Goal: Task Accomplishment & Management: Manage account settings

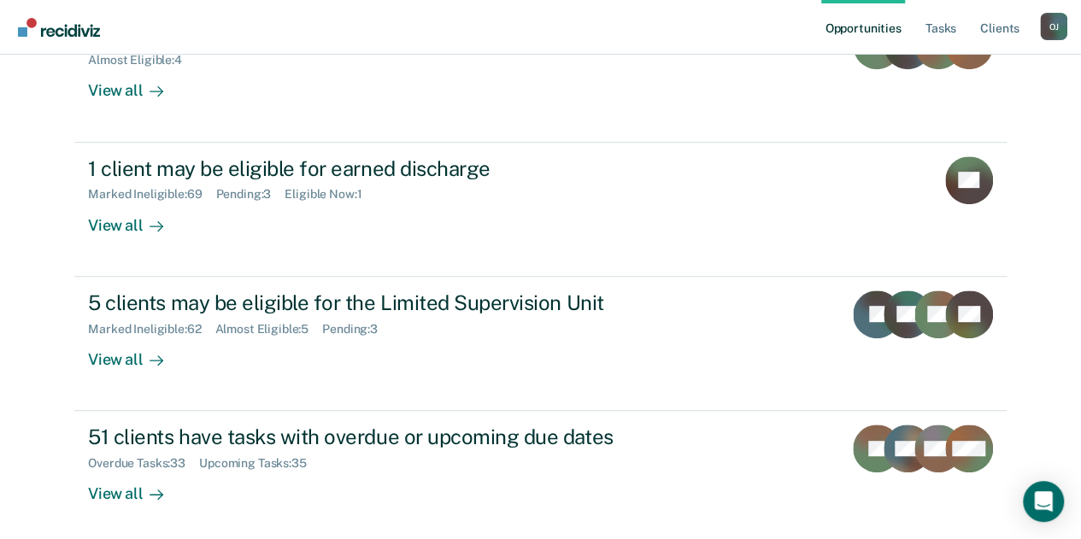
scroll to position [268, 0]
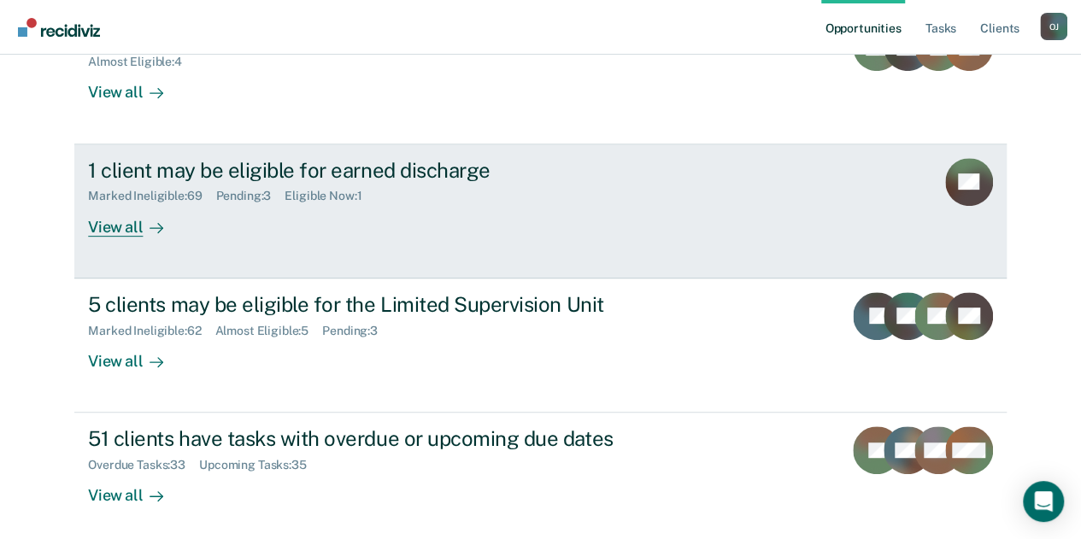
click at [117, 231] on div "View all" at bounding box center [136, 219] width 96 height 33
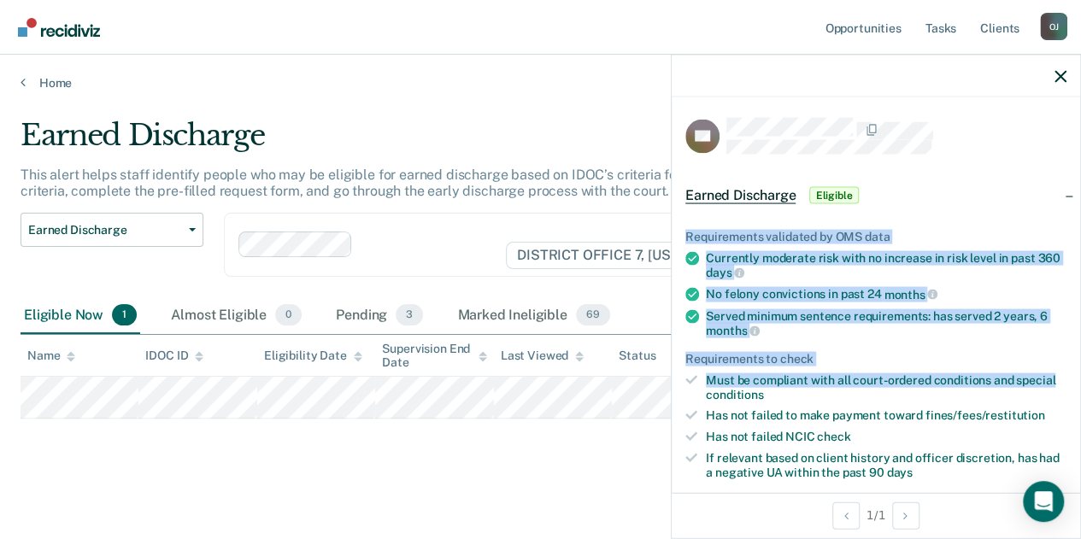
drag, startPoint x: 1067, startPoint y: 184, endPoint x: 1063, endPoint y: 356, distance: 172.7
click at [1061, 363] on div "Earned Discharge Eligible Requirements validated by OMS data Currently moderate…" at bounding box center [876, 354] width 409 height 373
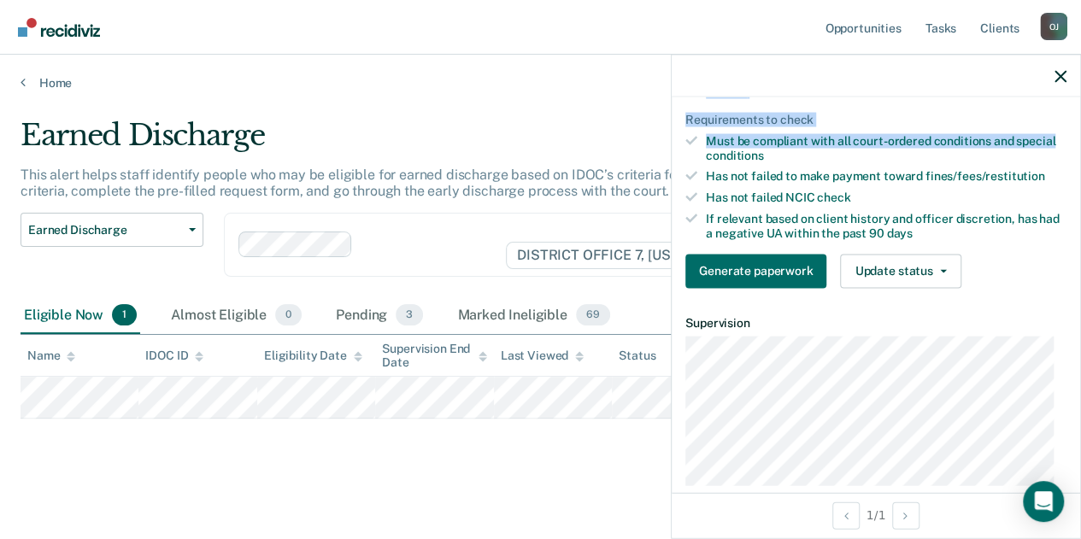
scroll to position [226, 0]
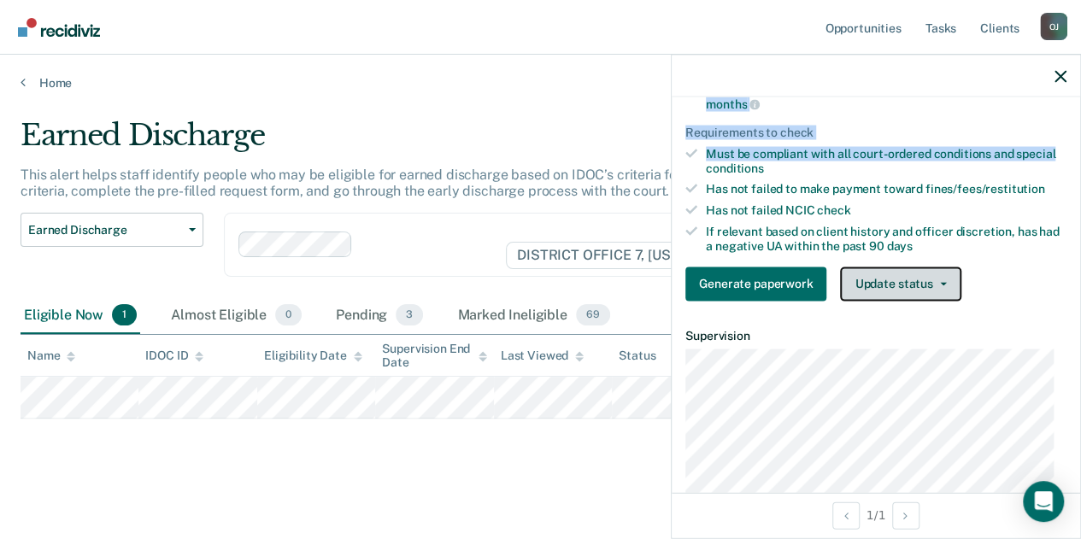
click at [914, 272] on button "Update status" at bounding box center [900, 284] width 121 height 34
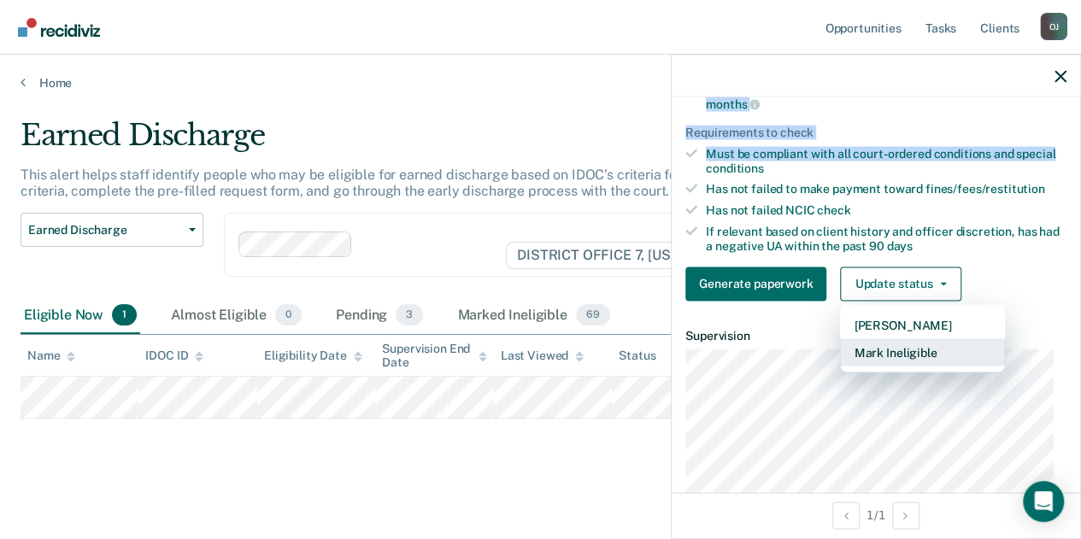
click at [904, 350] on button "Mark Ineligible" at bounding box center [922, 351] width 165 height 27
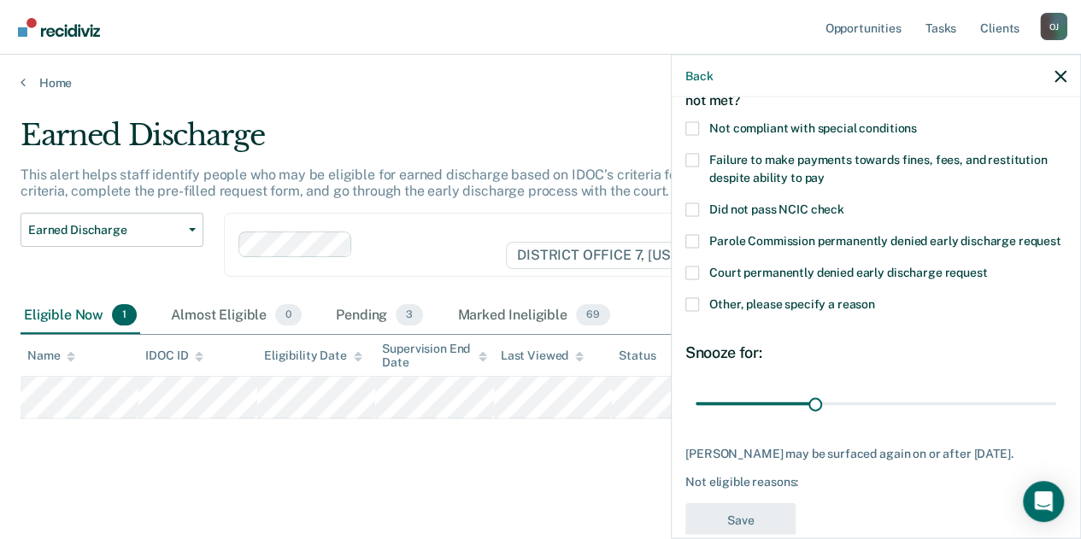
scroll to position [86, 0]
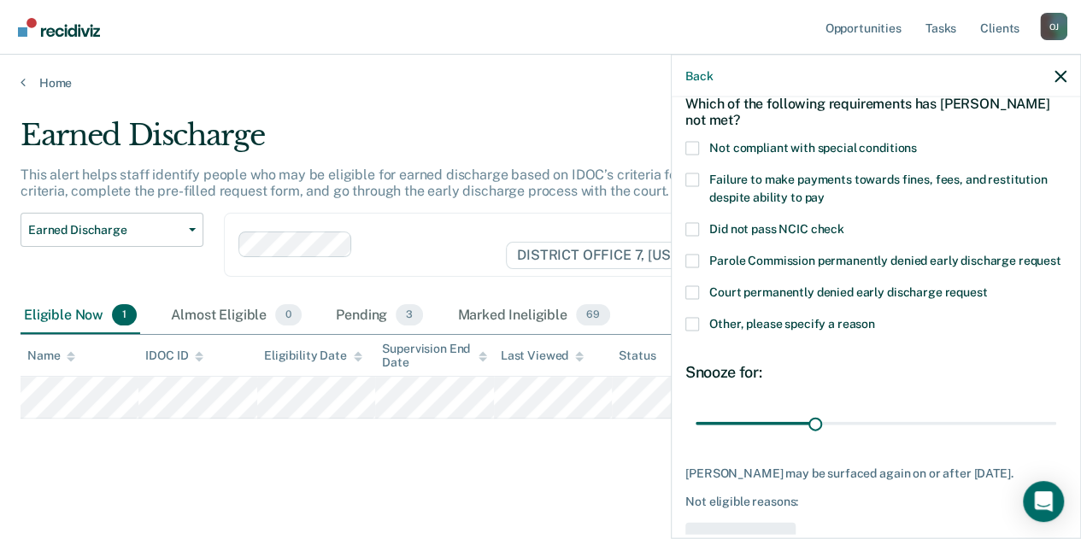
click at [693, 332] on span at bounding box center [692, 325] width 14 height 14
click at [875, 318] on input "Other, please specify a reason" at bounding box center [875, 318] width 0 height 0
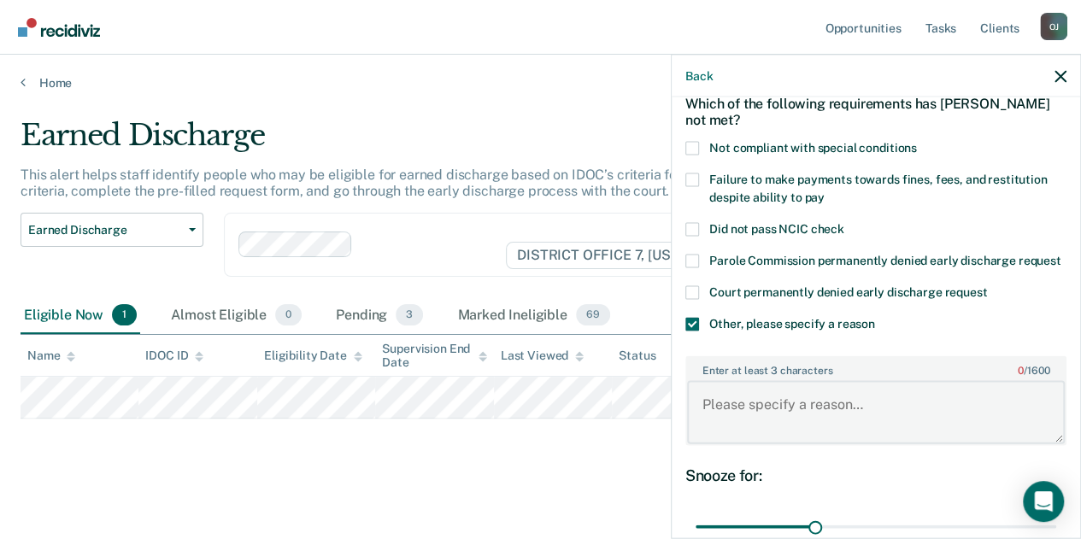
click at [809, 423] on textarea "Enter at least 3 characters 0 / 1600" at bounding box center [876, 411] width 378 height 63
type textarea "Needs to complete Tx after PV"
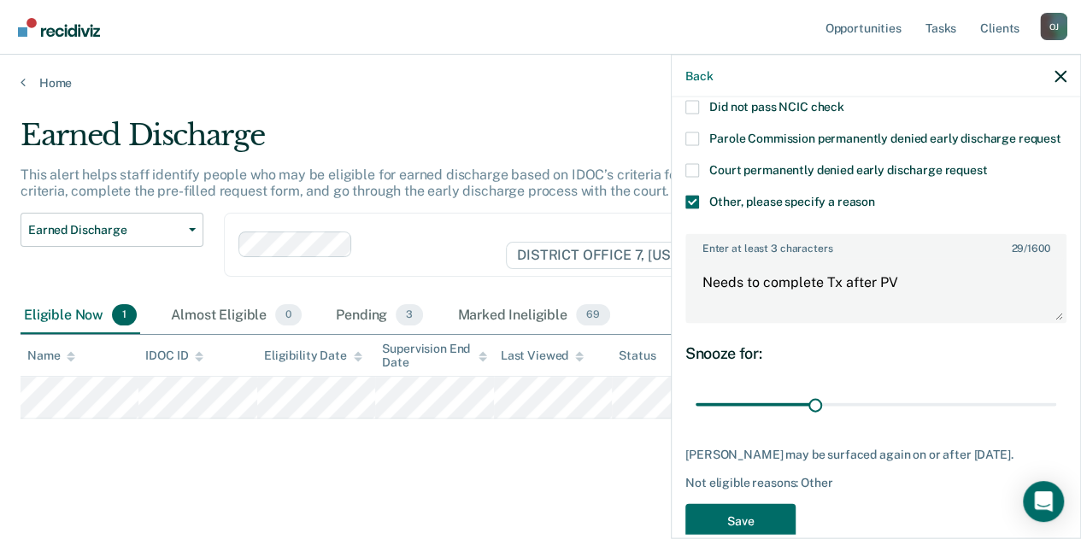
scroll to position [272, 0]
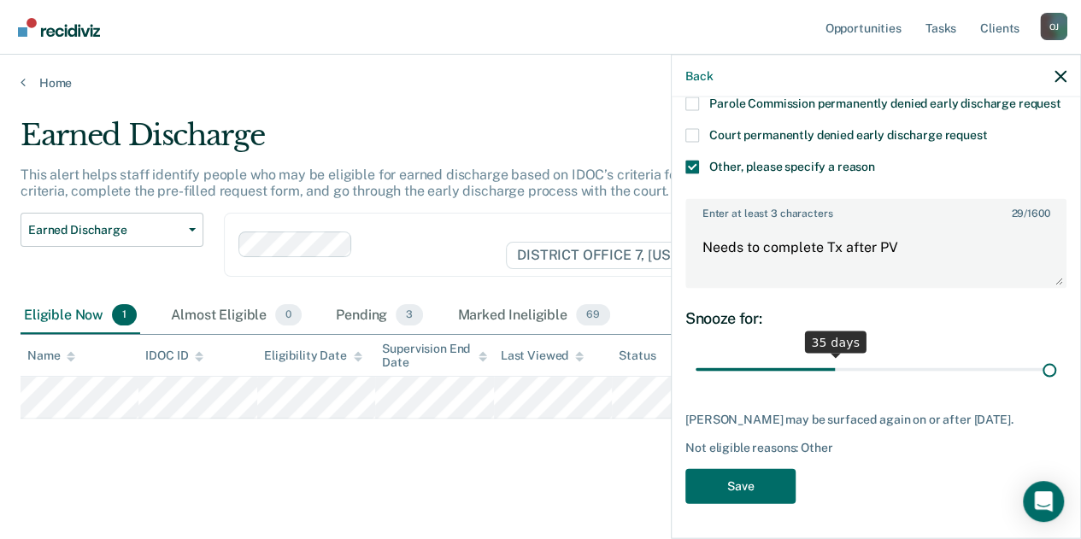
drag, startPoint x: 813, startPoint y: 356, endPoint x: 1093, endPoint y: 394, distance: 283.0
type input "90"
click at [1056, 385] on input "range" at bounding box center [876, 370] width 361 height 30
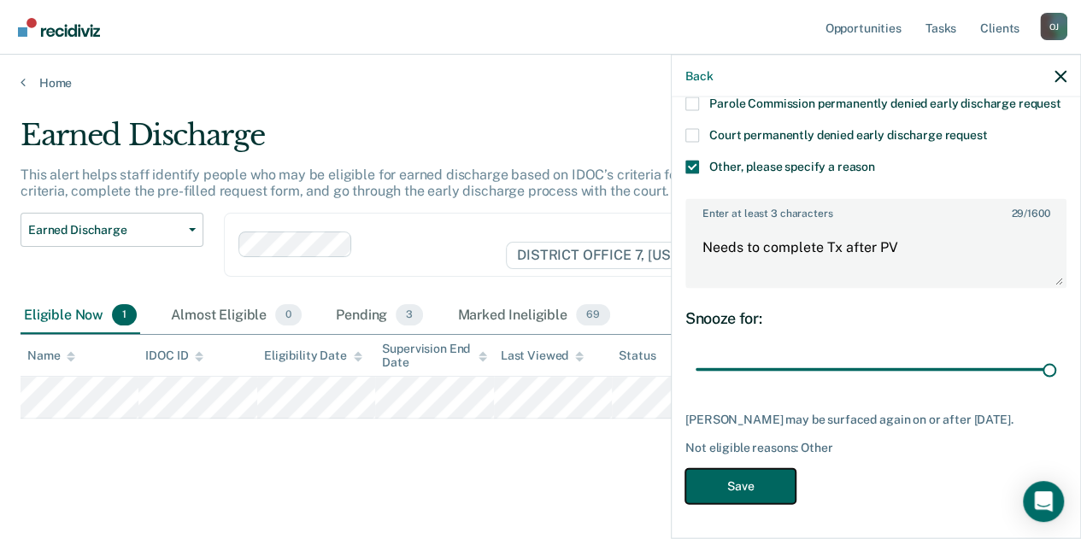
click at [730, 491] on button "Save" at bounding box center [740, 486] width 110 height 35
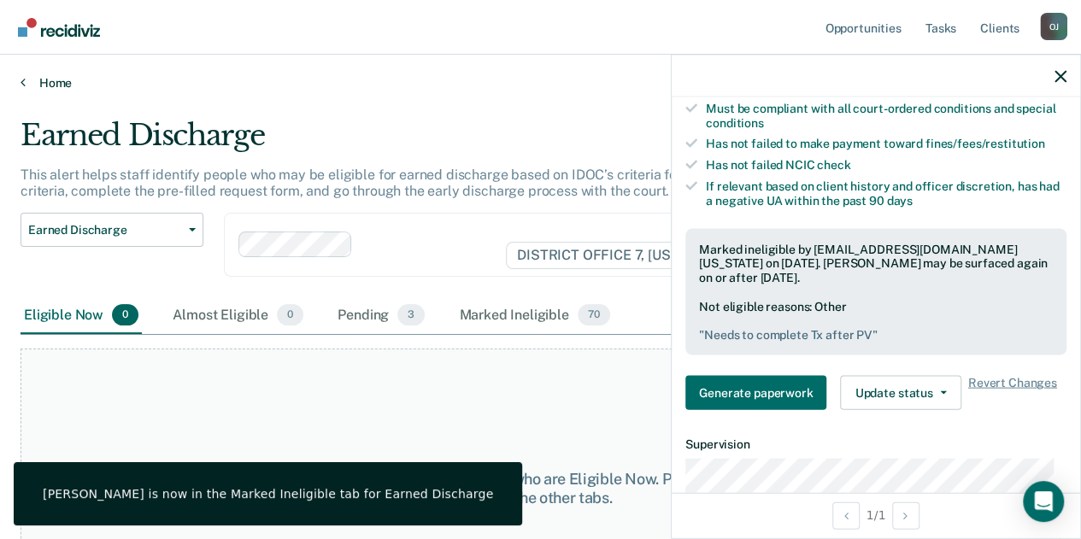
click at [46, 86] on link "Home" at bounding box center [541, 82] width 1040 height 15
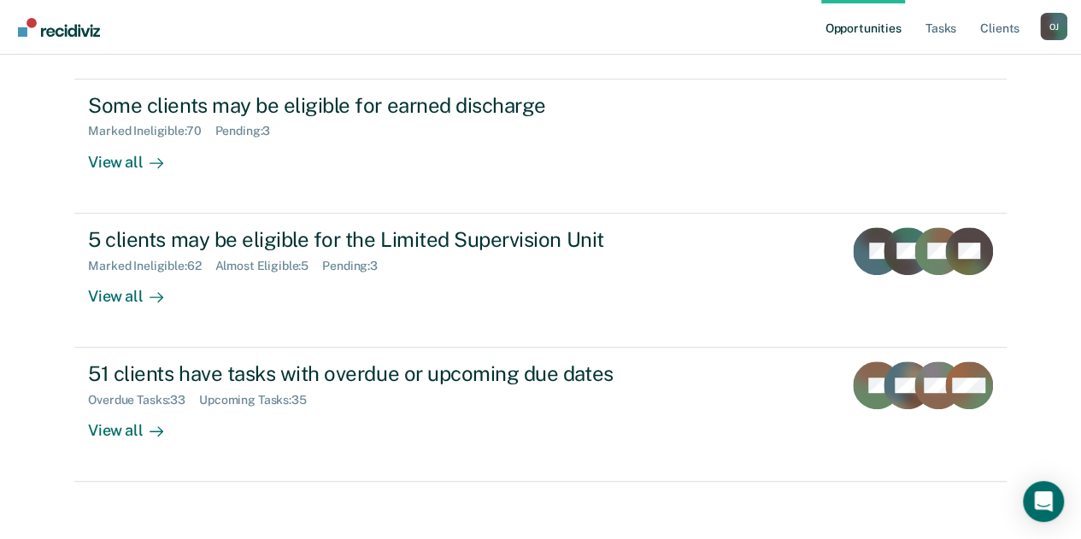
scroll to position [332, 0]
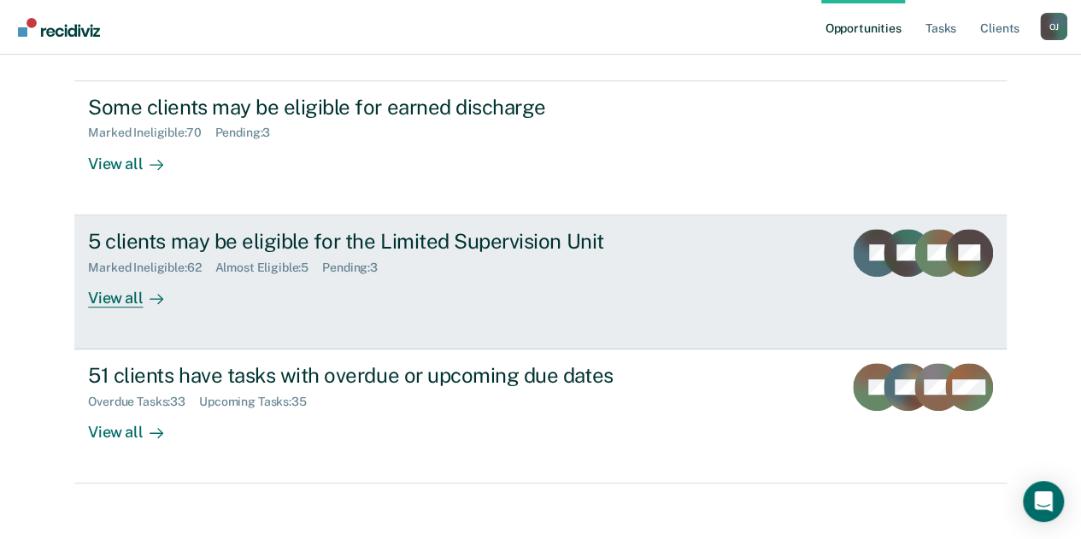
click at [127, 289] on div "View all" at bounding box center [136, 290] width 96 height 33
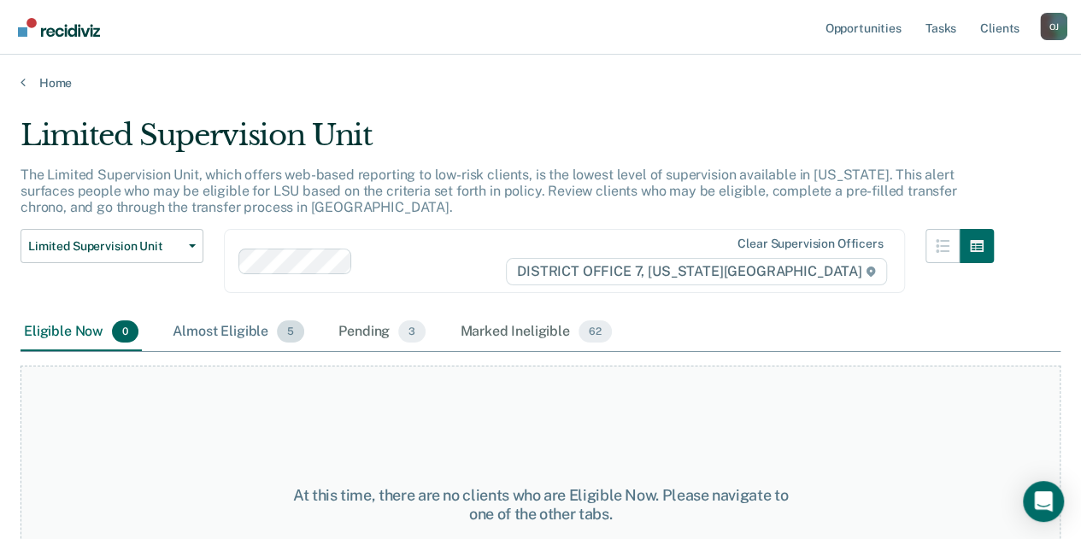
click at [215, 324] on div "Almost Eligible 5" at bounding box center [238, 333] width 138 height 38
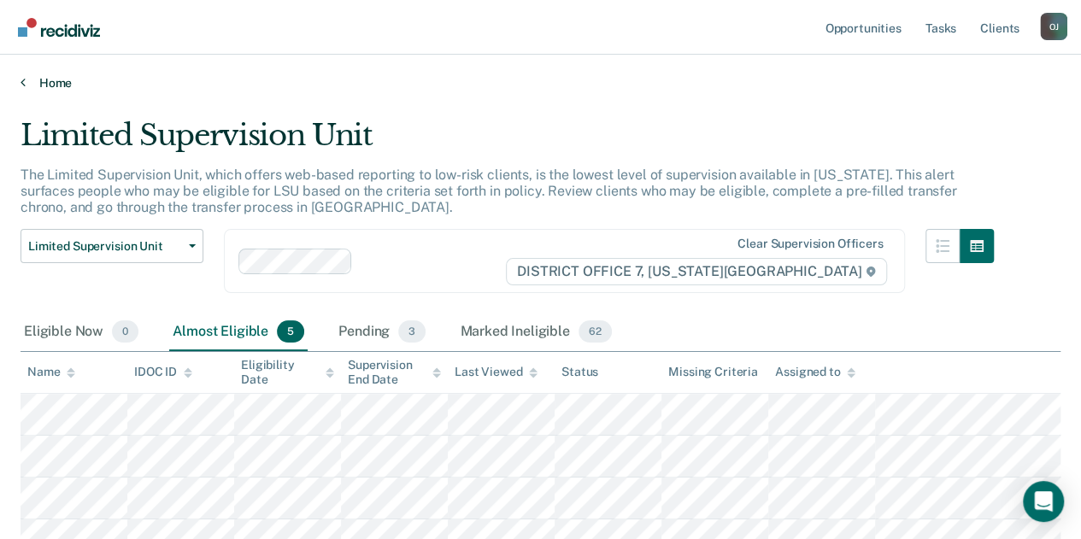
click at [40, 86] on link "Home" at bounding box center [541, 82] width 1040 height 15
